Goal: Information Seeking & Learning: Learn about a topic

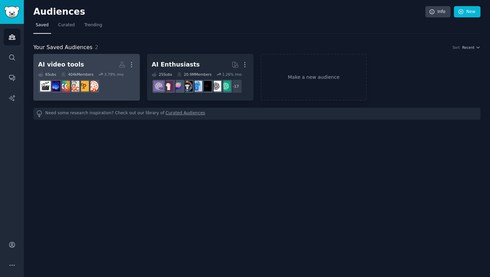
click at [105, 63] on h2 "AI video tools Custom Audience More" at bounding box center [86, 65] width 97 height 12
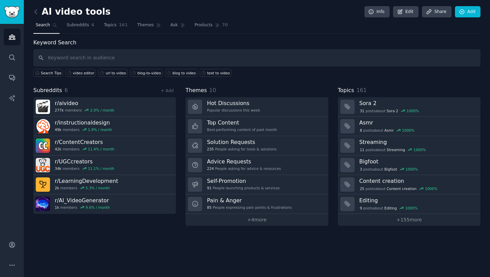
click at [139, 58] on input "text" at bounding box center [257, 57] width 448 height 17
type input "pictory"
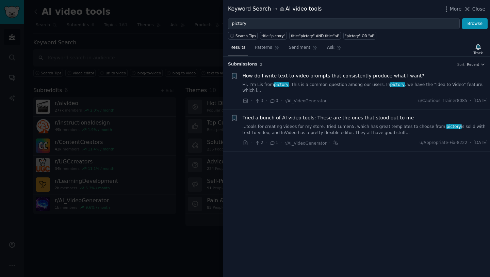
click at [337, 116] on span "Tried a bunch of AI video tools: These are the ones that stood out to me" at bounding box center [329, 117] width 172 height 7
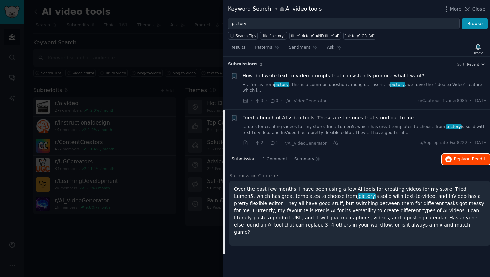
click at [467, 159] on span "on Reddit" at bounding box center [476, 158] width 20 height 5
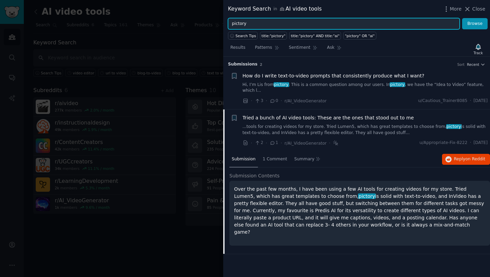
click at [297, 21] on input "pictory" at bounding box center [344, 24] width 232 height 12
type input "pictory ai"
click at [463, 18] on button "Browse" at bounding box center [476, 24] width 26 height 12
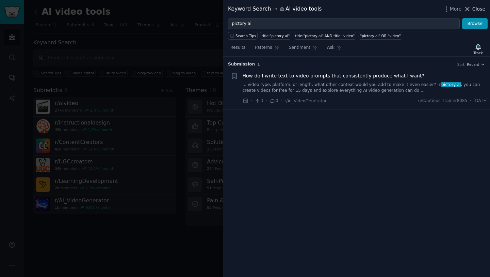
click at [480, 9] on span "Close" at bounding box center [479, 8] width 13 height 7
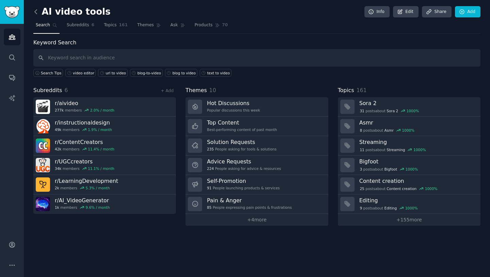
click at [36, 10] on icon at bounding box center [36, 12] width 2 height 4
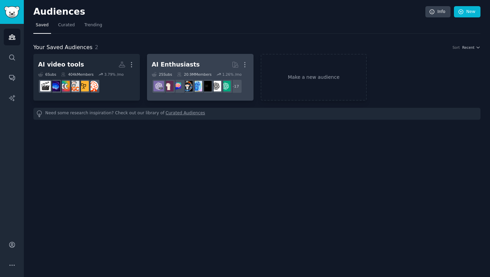
click at [197, 58] on link "AI Enthusiasts More 25 Sub s 20.9M Members 1.26 % /mo + 17" at bounding box center [200, 77] width 107 height 47
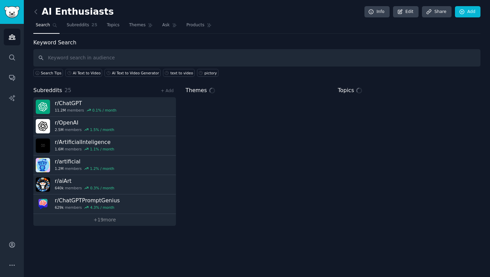
click at [284, 56] on input "text" at bounding box center [257, 57] width 448 height 17
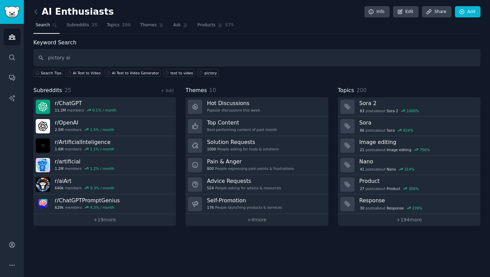
type input "pictory ai"
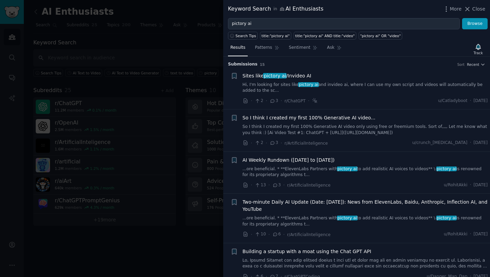
click at [441, 67] on li "+ Sites like pictory ai /Invideo AI Hi, I'm looking for sites like pictory ai a…" at bounding box center [356, 88] width 267 height 42
click at [378, 78] on div "Sites like pictory ai /Invideo AI" at bounding box center [366, 75] width 246 height 7
click at [303, 73] on span "Sites like pictory ai /Invideo AI" at bounding box center [277, 75] width 69 height 7
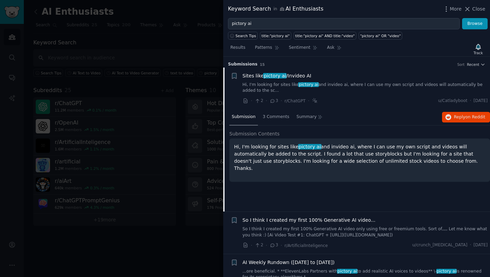
scroll to position [11, 0]
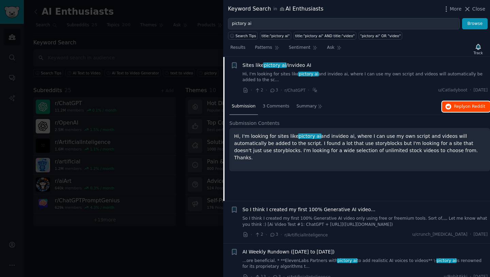
click at [454, 106] on span "Reply on Reddit" at bounding box center [469, 107] width 31 height 6
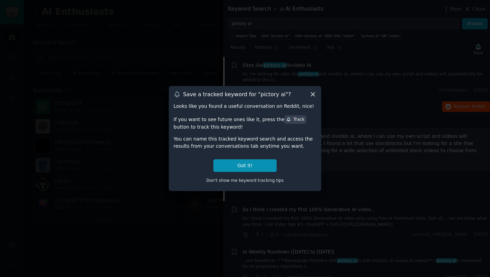
click at [314, 91] on icon at bounding box center [313, 94] width 7 height 7
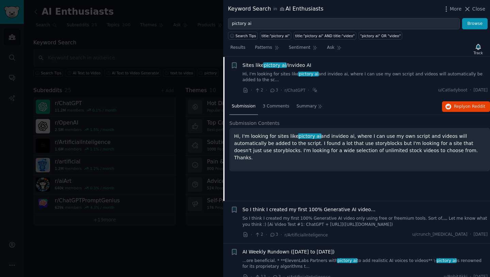
click at [314, 94] on li "+ Sites like pictory ai /Invideo AI Hi, I'm looking for sites like pictory ai a…" at bounding box center [356, 78] width 267 height 42
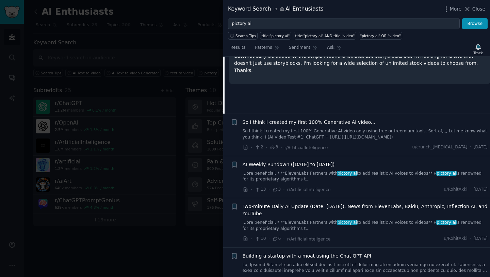
scroll to position [95, 0]
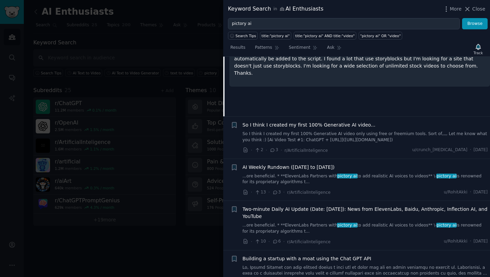
click at [379, 146] on div "· 2 · 3 · r/ArtificialInteligence u/crunch_[MEDICAL_DATA] · [DATE]" at bounding box center [366, 149] width 246 height 7
click at [366, 144] on div "So I think I created my first 100% Generative AI video... So I think I created …" at bounding box center [366, 137] width 246 height 32
click at [390, 122] on div "So I think I created my first 100% Generative AI video..." at bounding box center [366, 124] width 246 height 7
click at [364, 127] on span "So I think I created my first 100% Generative AI video..." at bounding box center [309, 124] width 133 height 7
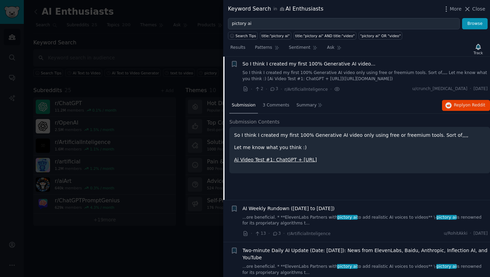
scroll to position [53, 0]
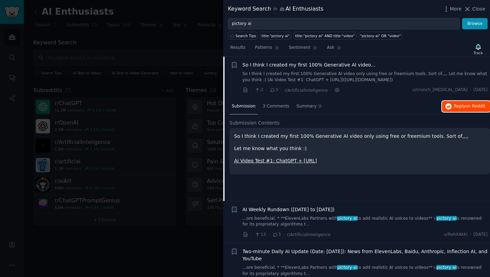
click at [465, 109] on span "Reply on Reddit" at bounding box center [469, 106] width 31 height 6
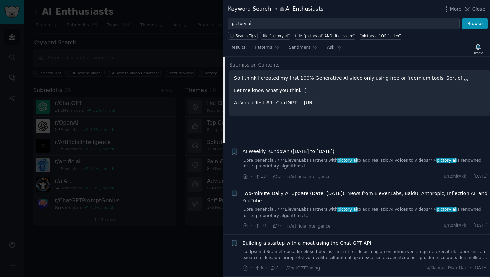
scroll to position [0, 0]
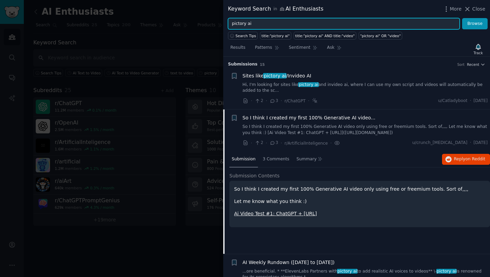
click at [280, 24] on input "pictory ai" at bounding box center [344, 24] width 232 height 12
click at [463, 18] on button "Browse" at bounding box center [476, 24] width 26 height 12
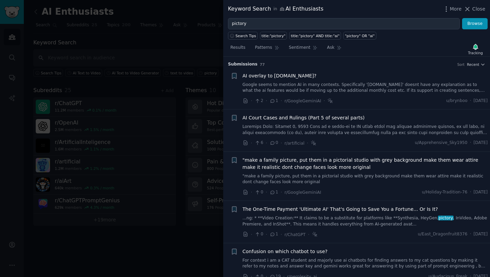
click at [351, 82] on link "Google seems to mention AI in many contexts. Specifically '[DOMAIN_NAME]' doesn…" at bounding box center [366, 88] width 246 height 12
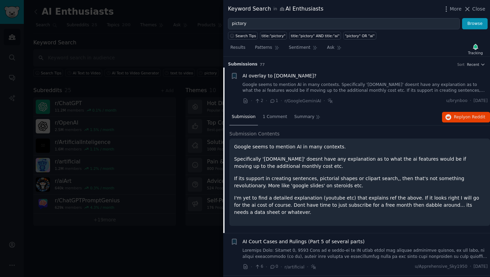
scroll to position [11, 0]
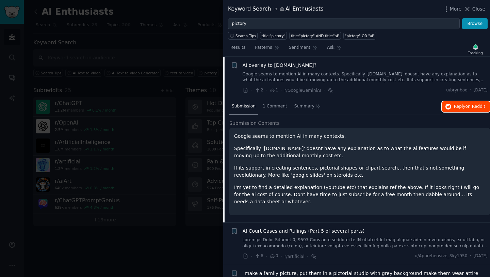
click at [464, 107] on span "Reply on Reddit" at bounding box center [469, 107] width 31 height 6
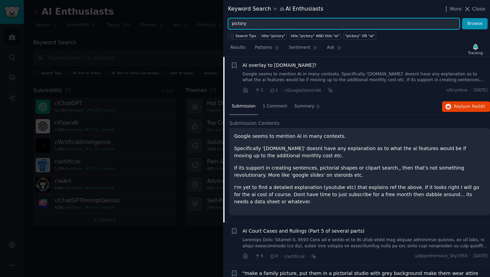
click at [250, 26] on input "pictory" at bounding box center [344, 24] width 232 height 12
type input "veed"
click at [463, 18] on button "Browse" at bounding box center [476, 24] width 26 height 12
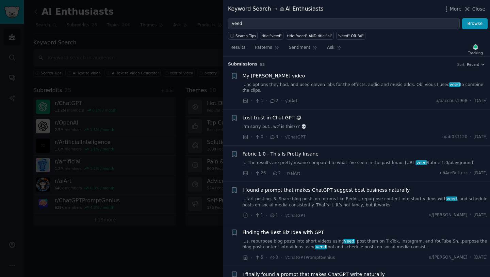
click at [345, 91] on link "...nc options they had, and used eleven labs for the effects, audio and music a…" at bounding box center [366, 88] width 246 height 12
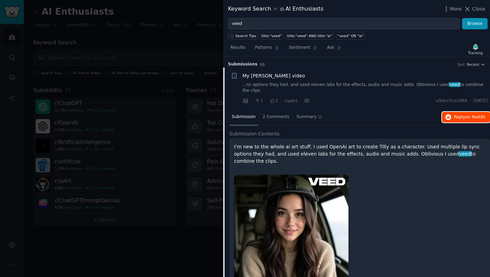
click at [454, 115] on span "Reply on Reddit" at bounding box center [469, 117] width 31 height 6
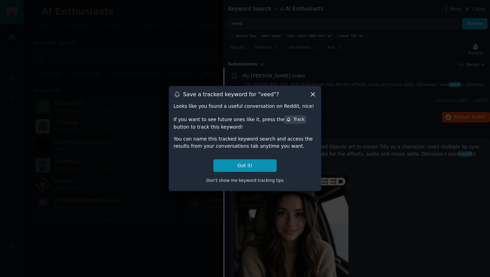
click at [314, 93] on icon at bounding box center [313, 95] width 4 height 4
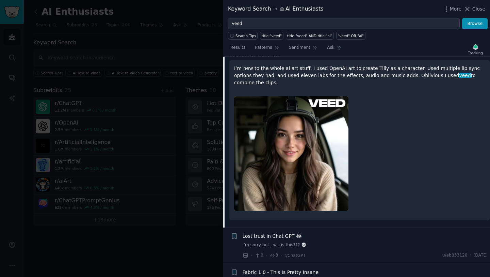
scroll to position [200, 0]
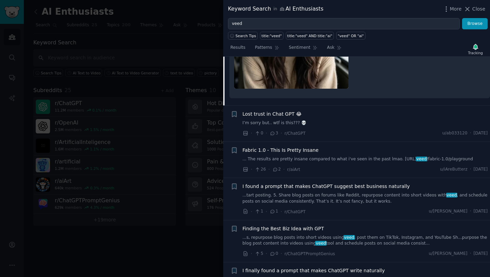
click at [338, 120] on link "I’m sorry but.. wtf is this??? 💀" at bounding box center [366, 123] width 246 height 6
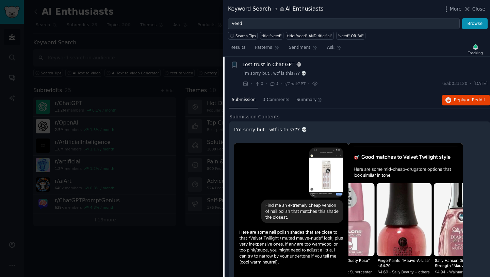
scroll to position [53, 0]
click at [451, 98] on button "Reply on Reddit" at bounding box center [466, 100] width 48 height 11
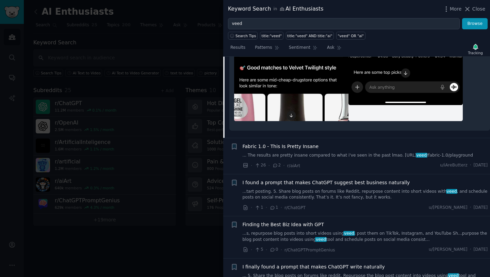
scroll to position [271, 0]
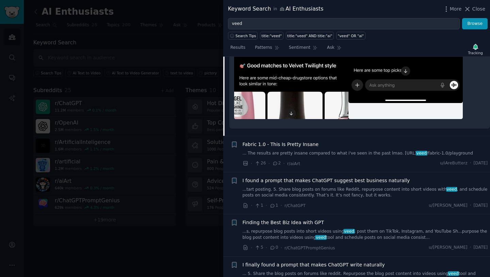
click at [327, 156] on div "Fabric 1.0 - This Is Pretty Insane ... The results are pretty insane compared t…" at bounding box center [366, 154] width 246 height 26
click at [303, 144] on span "Fabric 1.0 - This Is Pretty Insane" at bounding box center [281, 144] width 76 height 7
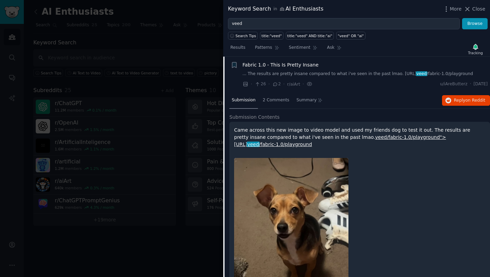
scroll to position [31, 0]
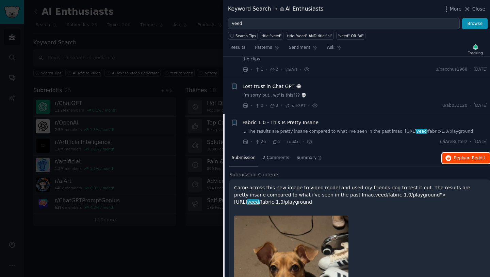
click at [446, 156] on icon "button" at bounding box center [449, 158] width 6 height 6
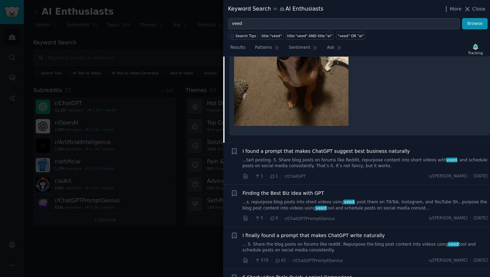
scroll to position [268, 0]
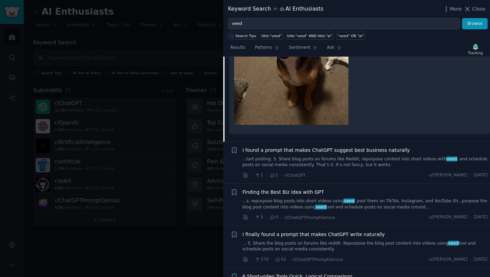
click at [381, 166] on link "...tart posting. 5. Share blog posts on forums like Reddit, repurpose content i…" at bounding box center [366, 162] width 246 height 12
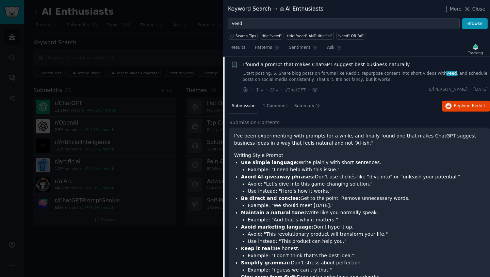
scroll to position [125, 0]
click at [469, 103] on span "Reply on Reddit" at bounding box center [469, 106] width 31 height 6
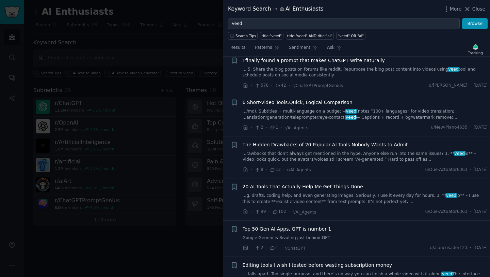
scroll to position [546, 0]
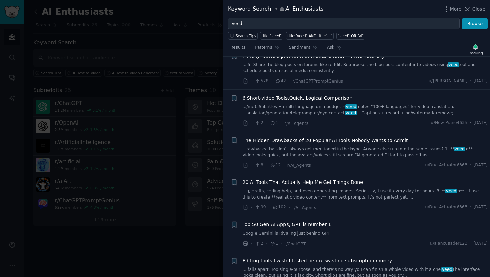
click at [369, 183] on div "20 AI Tools That Actually Help Me Get Things Done" at bounding box center [366, 181] width 246 height 7
click at [351, 183] on span "20 AI Tools That Actually Help Me Get Things Done" at bounding box center [303, 181] width 121 height 7
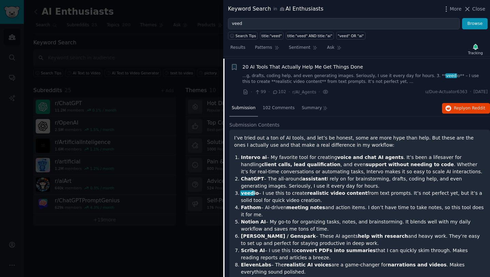
scroll to position [335, 0]
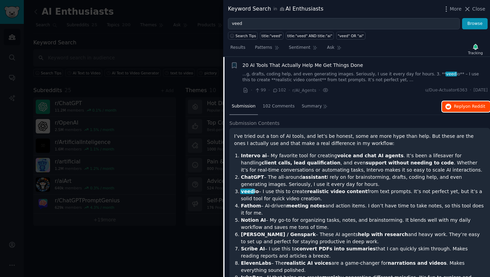
click at [470, 108] on span "on Reddit" at bounding box center [476, 106] width 20 height 5
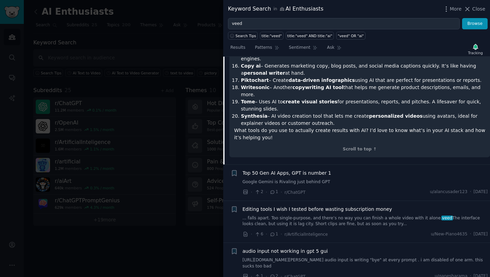
scroll to position [645, 0]
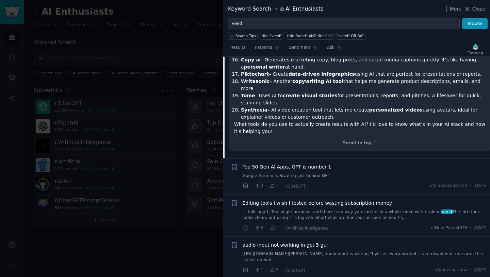
click at [374, 173] on link "Google Gemini is Rivaling just behind GPT" at bounding box center [366, 176] width 246 height 6
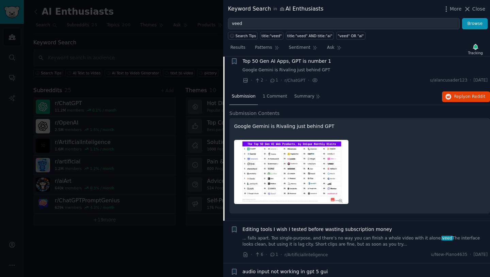
scroll to position [377, 0]
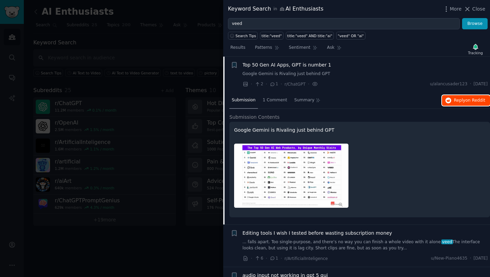
click at [454, 100] on span "Reply on Reddit" at bounding box center [469, 100] width 31 height 6
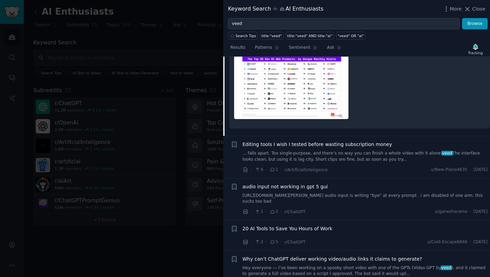
scroll to position [467, 0]
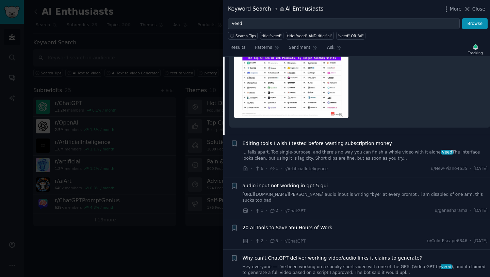
click at [364, 144] on span "Editing tools I wish I tested before wasting subscription money" at bounding box center [318, 143] width 150 height 7
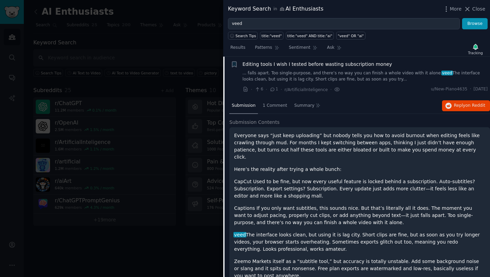
scroll to position [413, 0]
click at [455, 108] on span "Reply on Reddit" at bounding box center [469, 106] width 31 height 6
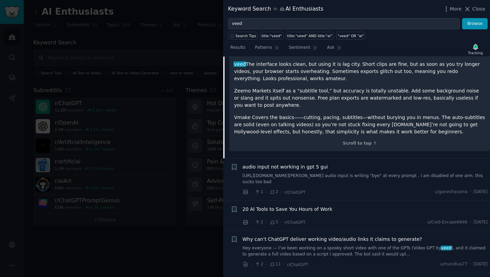
scroll to position [611, 0]
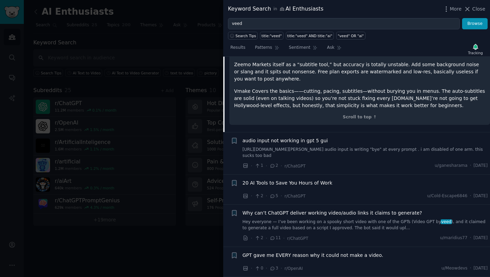
click at [343, 139] on div "audio input not working in gpt 5 gui [URL][DOMAIN_NAME][PERSON_NAME] audio inpu…" at bounding box center [366, 147] width 246 height 21
click at [335, 146] on link "[URL][DOMAIN_NAME][PERSON_NAME] audio input is writing "bye" at every prompt . …" at bounding box center [366, 152] width 246 height 12
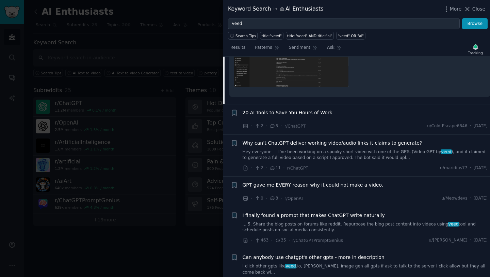
scroll to position [595, 0]
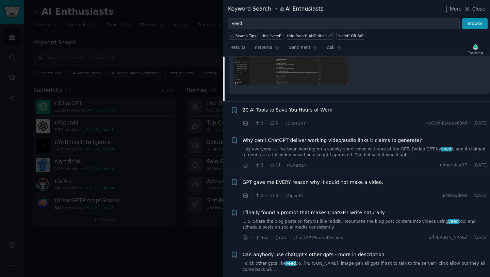
click at [377, 113] on div "20 AI Tools to Save You Hours of Work" at bounding box center [366, 109] width 246 height 7
click at [373, 113] on div "20 AI Tools to Save You Hours of Work" at bounding box center [366, 109] width 246 height 7
click at [320, 113] on span "20 AI Tools to Save You Hours of Work" at bounding box center [288, 109] width 90 height 7
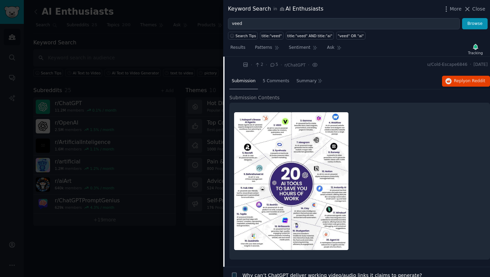
scroll to position [498, 0]
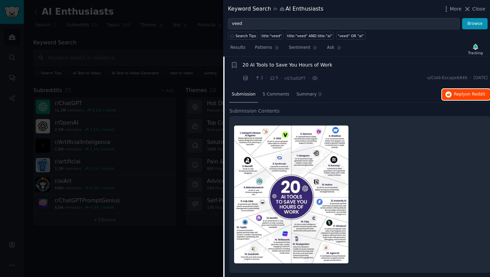
click at [458, 94] on span "Reply on Reddit" at bounding box center [469, 94] width 31 height 6
drag, startPoint x: 483, startPoint y: 8, endPoint x: 444, endPoint y: 6, distance: 39.2
click at [483, 9] on span "Close" at bounding box center [479, 8] width 13 height 7
